Goal: Task Accomplishment & Management: Manage account settings

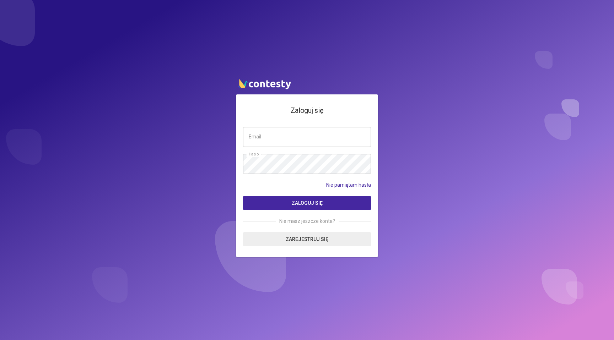
type input "**********"
click at [243, 196] on button "Zaloguj się" at bounding box center [307, 203] width 128 height 14
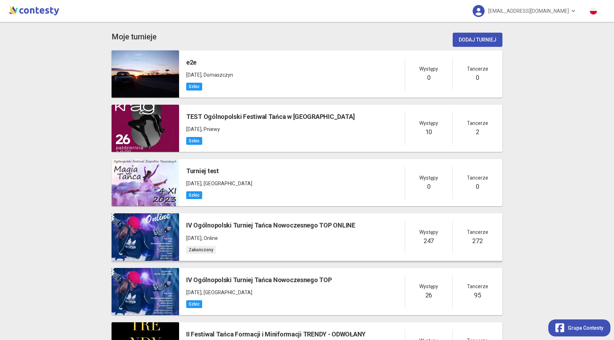
click at [266, 239] on p "21 czerwca 2020 , Online" at bounding box center [270, 238] width 169 height 8
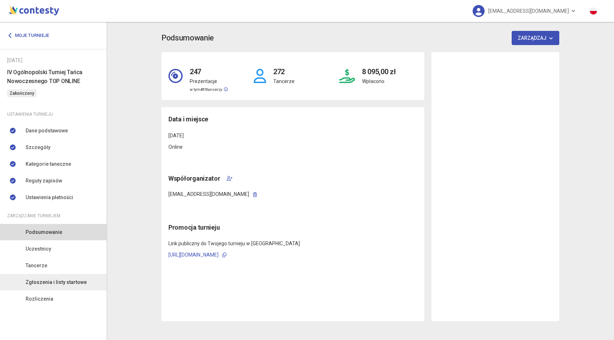
click at [44, 277] on link "Zgłoszenia i listy startowe" at bounding box center [53, 282] width 107 height 16
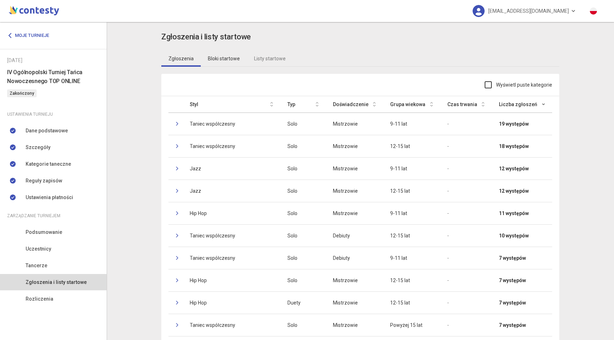
click at [220, 57] on link "Bloki startowe" at bounding box center [224, 58] width 46 height 16
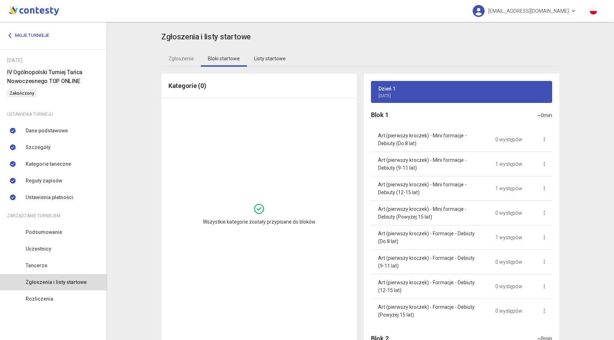
click at [267, 59] on link "Listy startowe" at bounding box center [270, 58] width 46 height 16
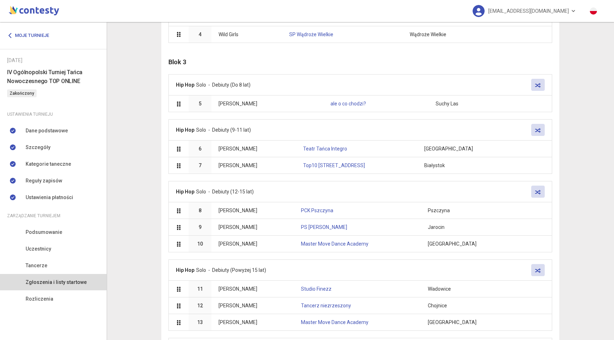
scroll to position [423, 0]
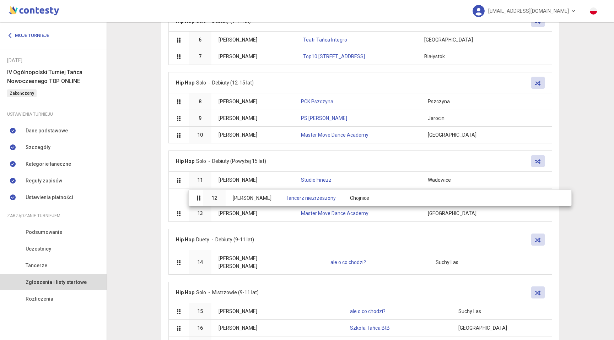
drag, startPoint x: 233, startPoint y: 190, endPoint x: 243, endPoint y: 192, distance: 10.5
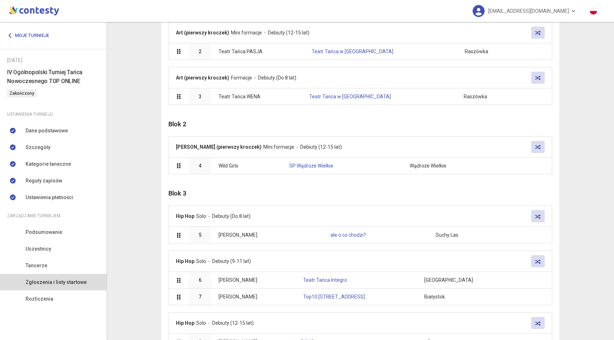
scroll to position [0, 0]
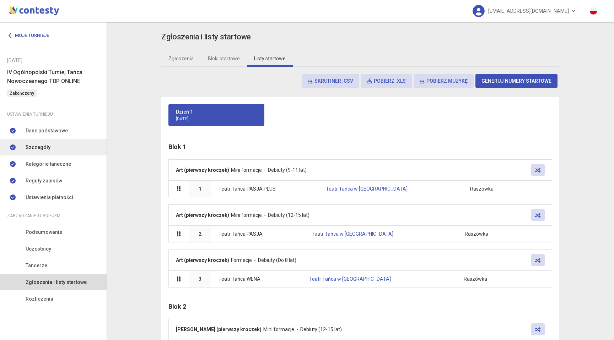
click at [63, 149] on link "Szczegóły" at bounding box center [53, 147] width 107 height 16
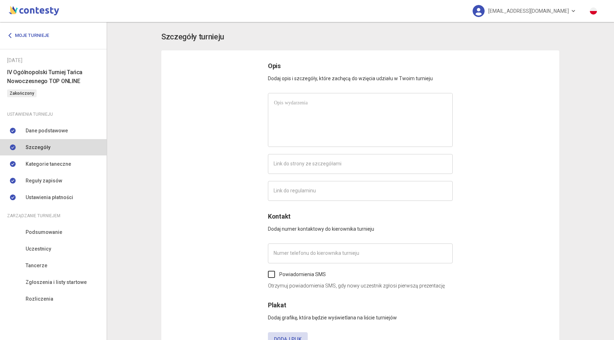
type input "**********"
type input "*********"
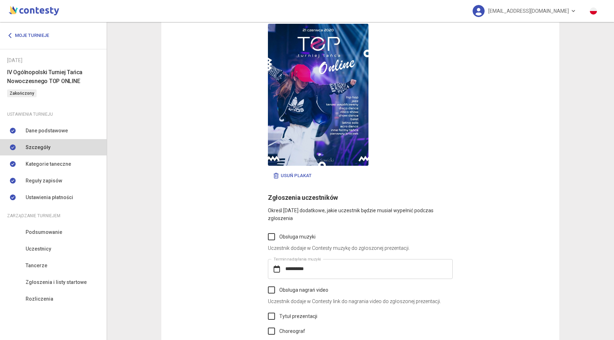
scroll to position [375, 0]
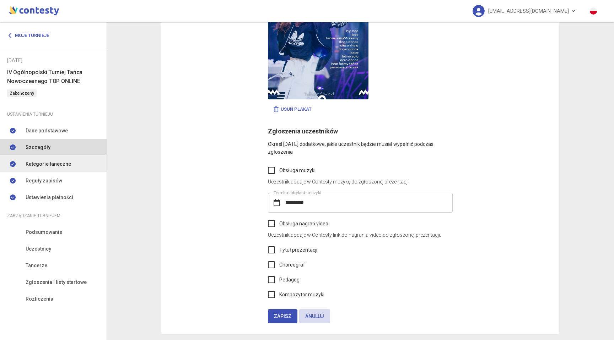
click at [55, 161] on span "Kategorie taneczne" at bounding box center [48, 164] width 45 height 8
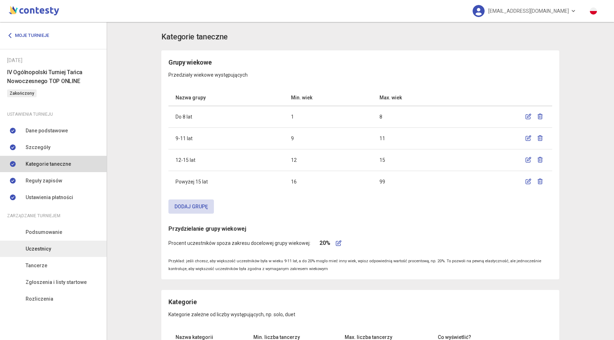
click at [63, 248] on link "Uczestnicy" at bounding box center [53, 249] width 107 height 16
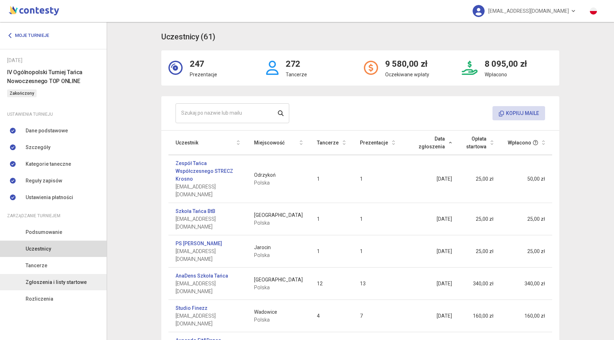
click at [62, 283] on span "Zgłoszenia i listy startowe" at bounding box center [56, 282] width 61 height 8
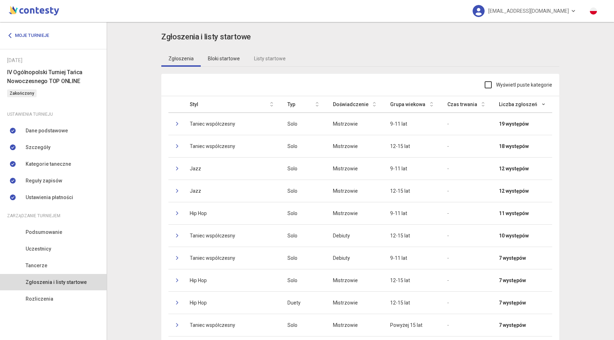
click at [234, 55] on link "Bloki startowe" at bounding box center [224, 58] width 46 height 16
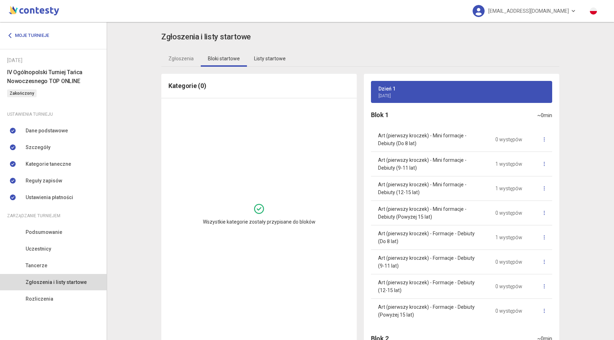
click at [281, 59] on link "Listy startowe" at bounding box center [270, 58] width 46 height 16
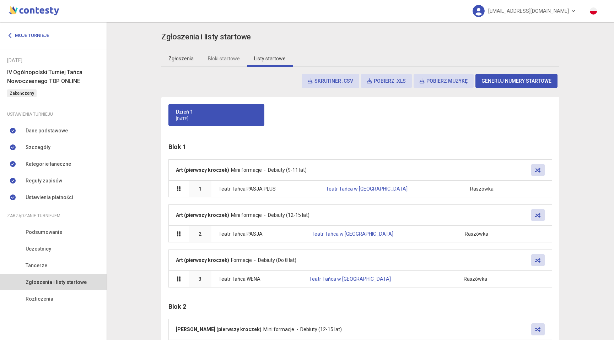
click at [182, 58] on link "Zgłoszenia" at bounding box center [180, 58] width 39 height 16
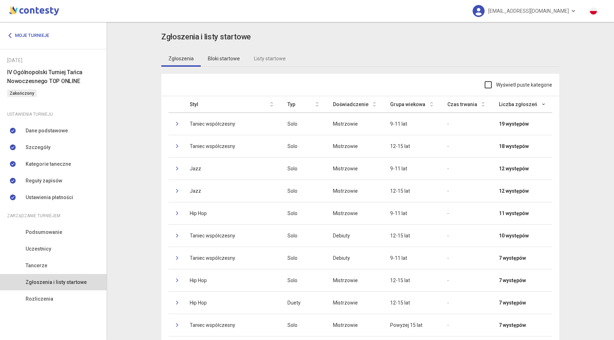
click at [221, 59] on link "Bloki startowe" at bounding box center [224, 58] width 46 height 16
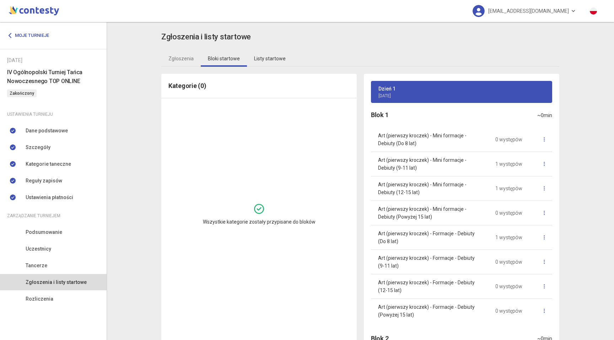
click at [257, 58] on link "Listy startowe" at bounding box center [270, 58] width 46 height 16
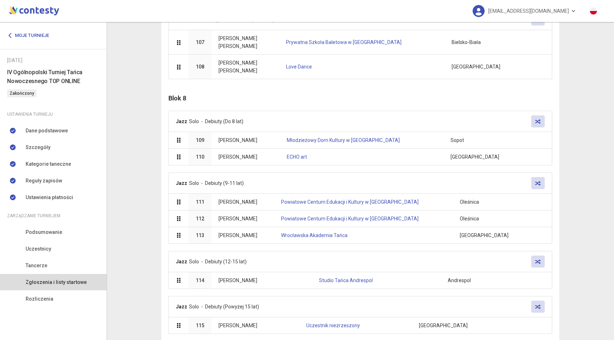
scroll to position [3736, 0]
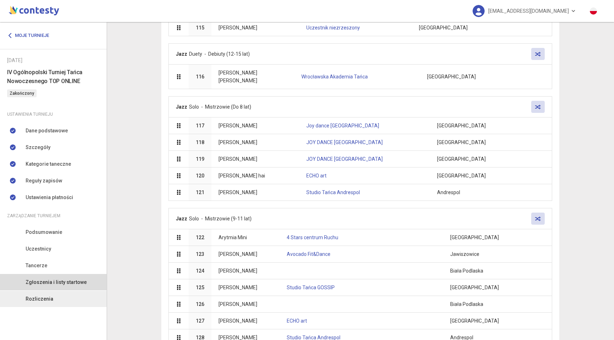
click at [31, 302] on span "Rozliczenia" at bounding box center [40, 299] width 28 height 8
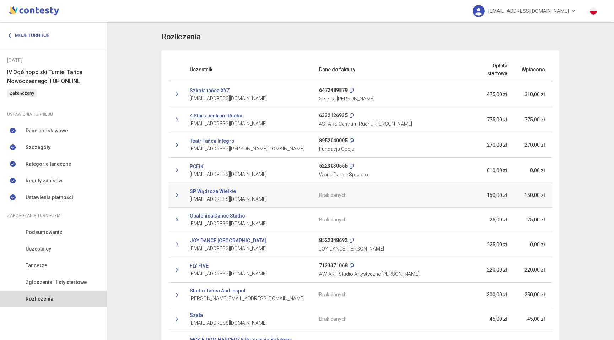
click at [174, 194] on td at bounding box center [175, 195] width 14 height 25
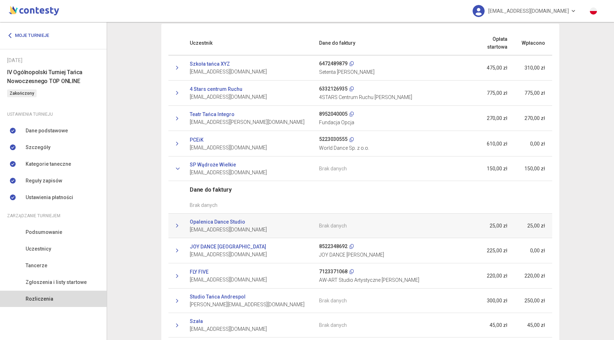
scroll to position [27, 0]
click at [179, 164] on td at bounding box center [175, 168] width 14 height 25
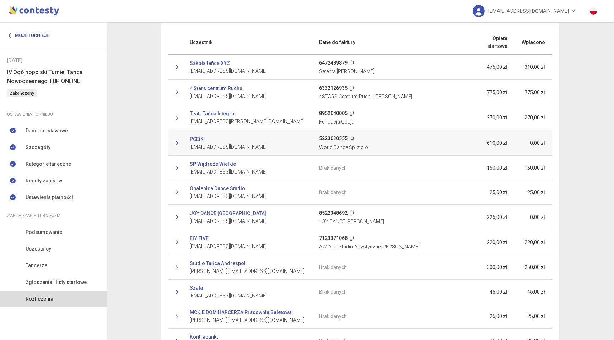
click at [179, 144] on icon at bounding box center [177, 143] width 4 height 4
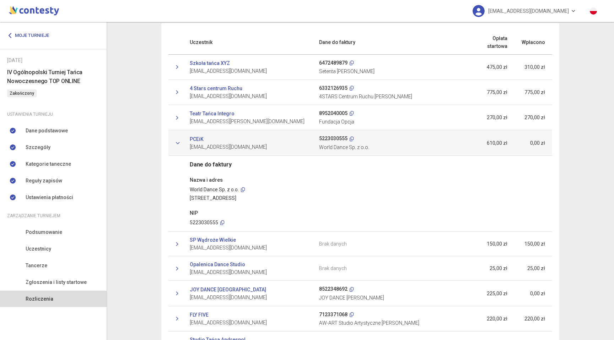
click at [179, 144] on icon at bounding box center [177, 143] width 4 height 4
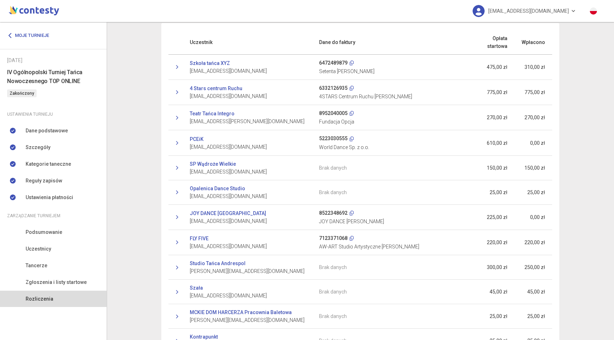
scroll to position [0, 0]
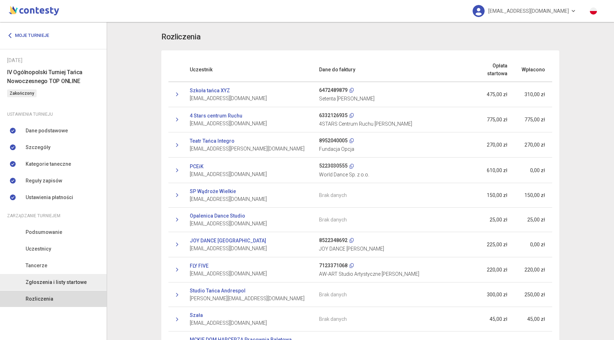
click at [49, 285] on span "Zgłoszenia i listy startowe" at bounding box center [56, 282] width 61 height 8
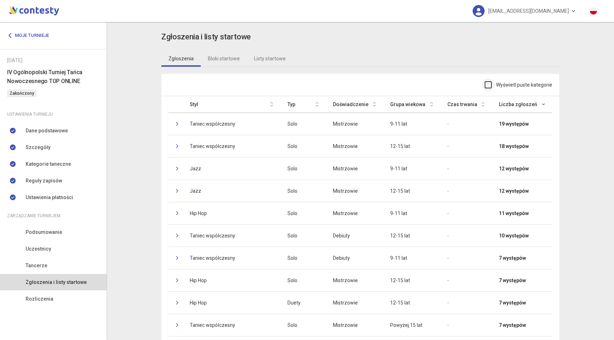
click at [493, 85] on label "Wyświetl puste kategorie" at bounding box center [517, 85] width 67 height 8
click at [532, 101] on th "Liczba zgłoszeń" at bounding box center [522, 104] width 60 height 17
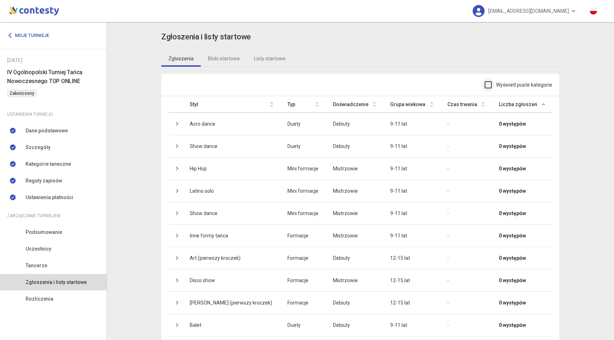
click at [488, 84] on label "Wyświetl puste kategorie" at bounding box center [517, 85] width 67 height 8
click at [257, 129] on td "Acro dance" at bounding box center [232, 124] width 98 height 22
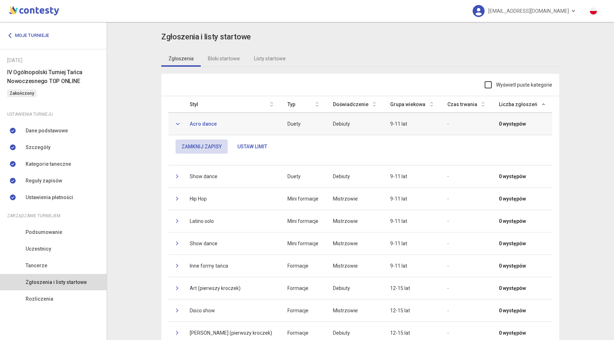
click at [259, 128] on td "Acro dance" at bounding box center [232, 124] width 98 height 22
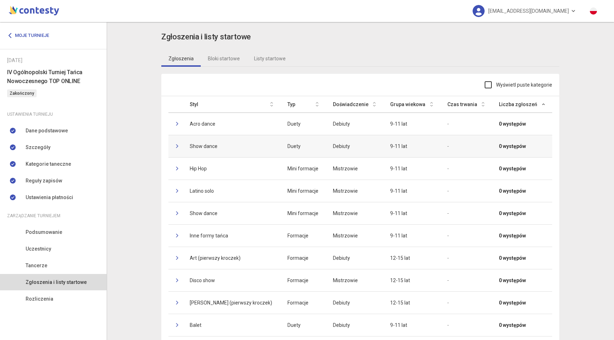
click at [253, 144] on td "Show dance" at bounding box center [232, 146] width 98 height 22
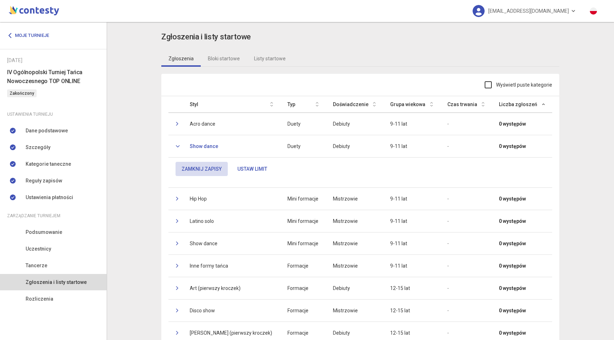
click at [253, 144] on td "Show dance" at bounding box center [232, 146] width 98 height 22
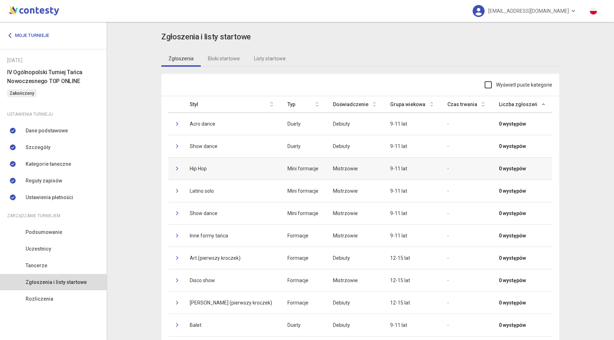
click at [248, 172] on td "Hip Hop" at bounding box center [232, 168] width 98 height 22
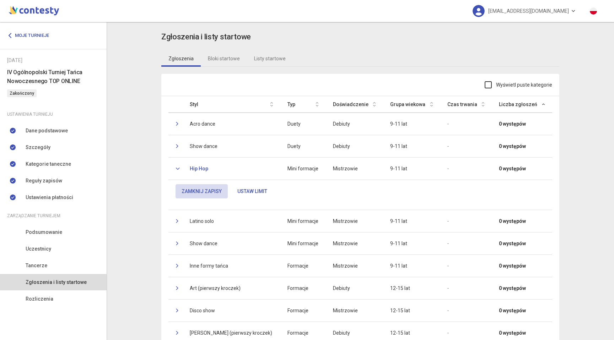
click at [248, 171] on td "Hip Hop" at bounding box center [232, 168] width 98 height 22
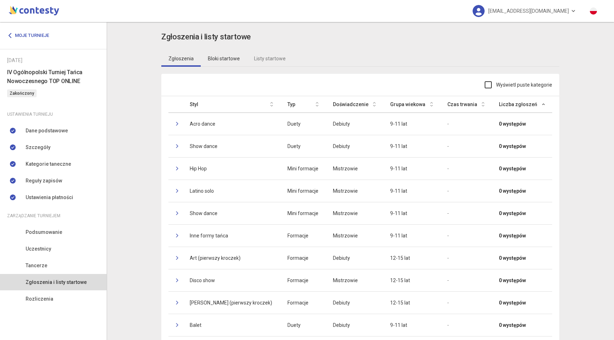
click at [235, 58] on link "Bloki startowe" at bounding box center [224, 58] width 46 height 16
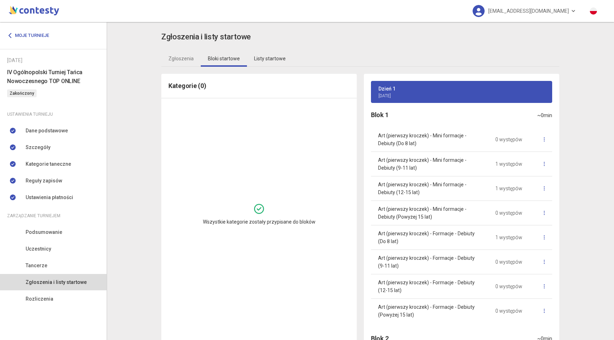
click at [262, 58] on link "Listy startowe" at bounding box center [270, 58] width 46 height 16
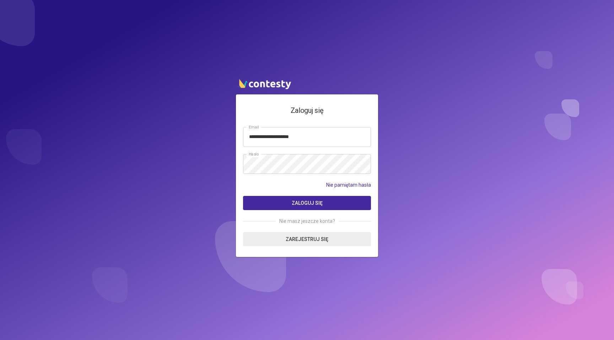
click at [269, 209] on button "Zaloguj się" at bounding box center [307, 203] width 128 height 14
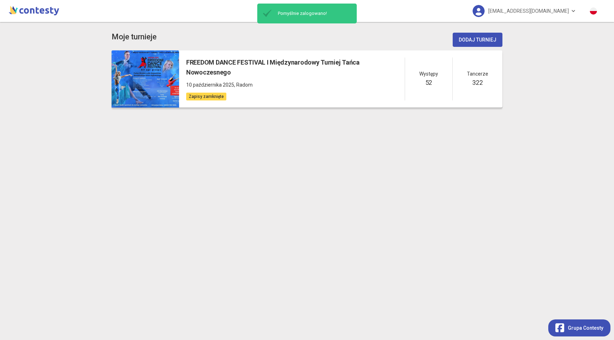
click at [289, 81] on p "10 października 2025 , [GEOGRAPHIC_DATA]" at bounding box center [295, 85] width 218 height 8
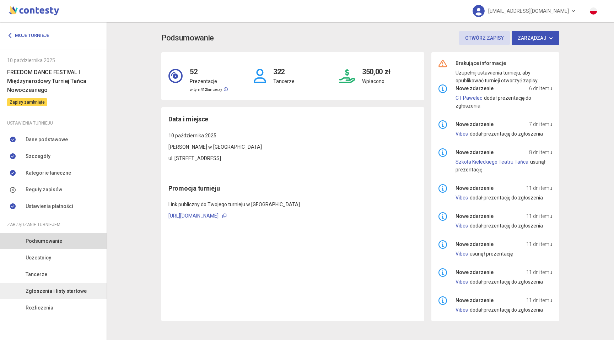
click at [50, 292] on span "Zgłoszenia i listy startowe" at bounding box center [56, 291] width 61 height 8
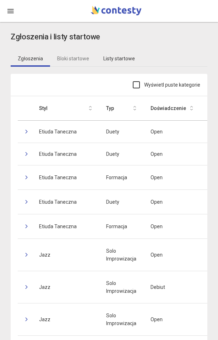
click at [117, 57] on link "Listy startowe" at bounding box center [119, 58] width 46 height 16
